Goal: Task Accomplishment & Management: Use online tool/utility

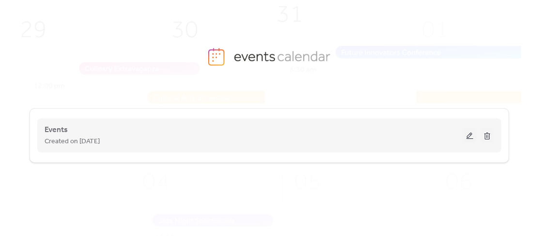
click at [472, 133] on button at bounding box center [470, 135] width 14 height 15
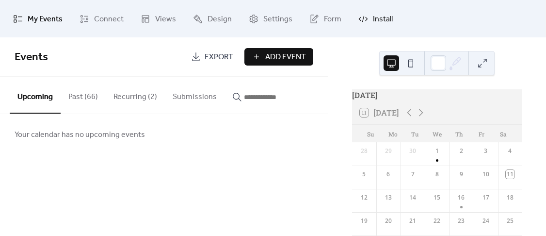
click at [351, 19] on link "Install" at bounding box center [375, 19] width 49 height 30
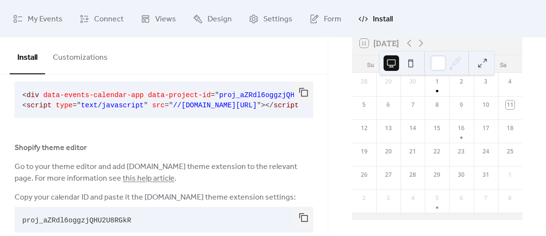
scroll to position [135, 0]
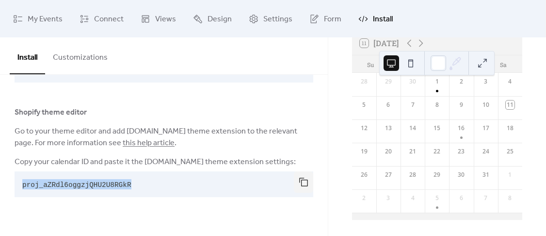
drag, startPoint x: 125, startPoint y: 185, endPoint x: 21, endPoint y: 190, distance: 103.8
click at [21, 190] on pre "proj_aZRdl6oggzjQHU2U8RGkR" at bounding box center [156, 184] width 283 height 26
copy span "proj_aZRdl6oggzjQHU2U8RGkR"
